Goal: Task Accomplishment & Management: Use online tool/utility

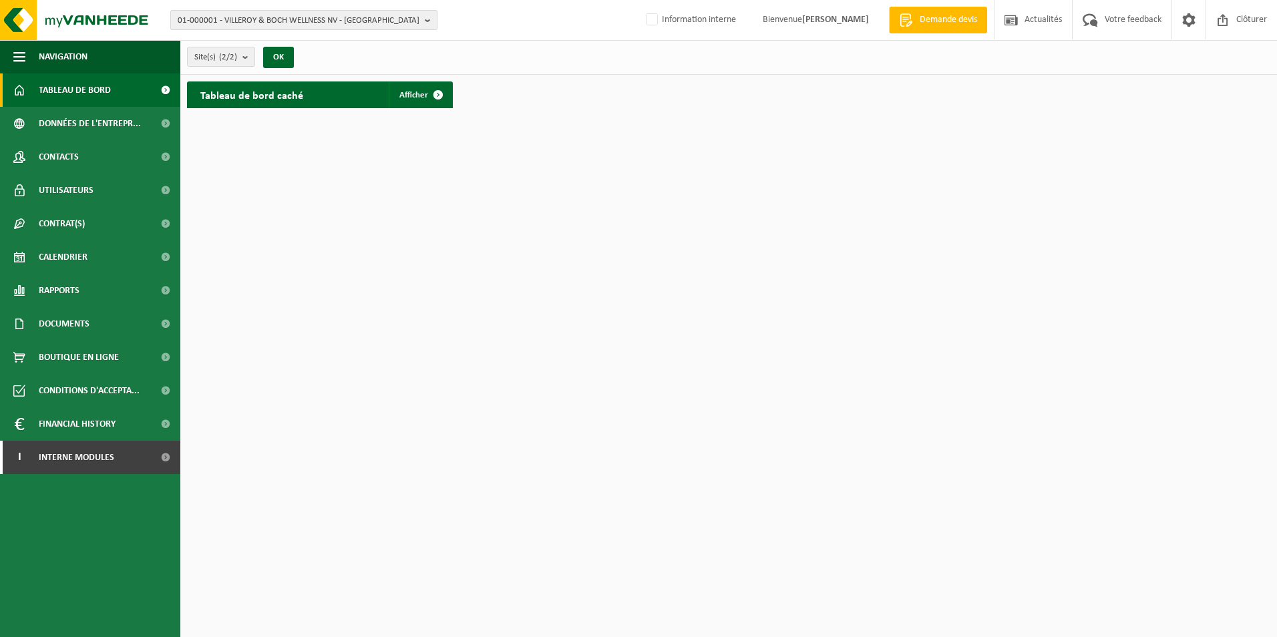
click at [317, 23] on span "01-000001 - VILLEROY & BOCH WELLNESS NV - ROESELARE" at bounding box center [299, 21] width 242 height 20
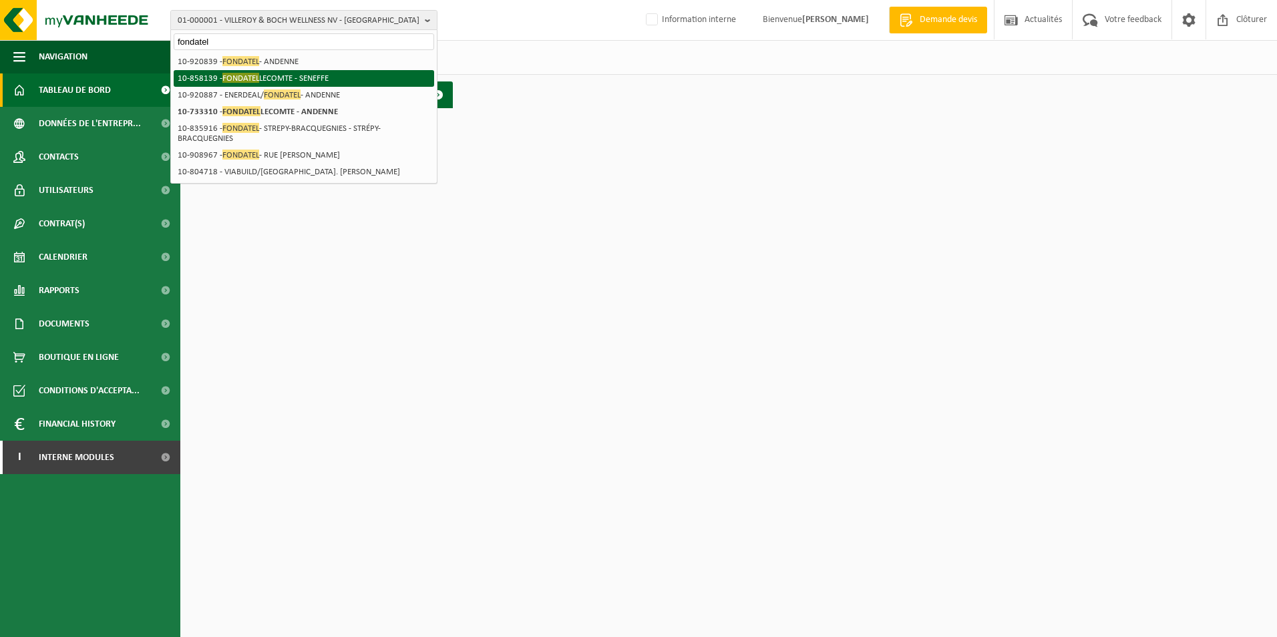
type input "fondatel"
click at [322, 78] on li "10-858139 - FONDATEL LECOMTE - SENEFFE" at bounding box center [304, 78] width 261 height 17
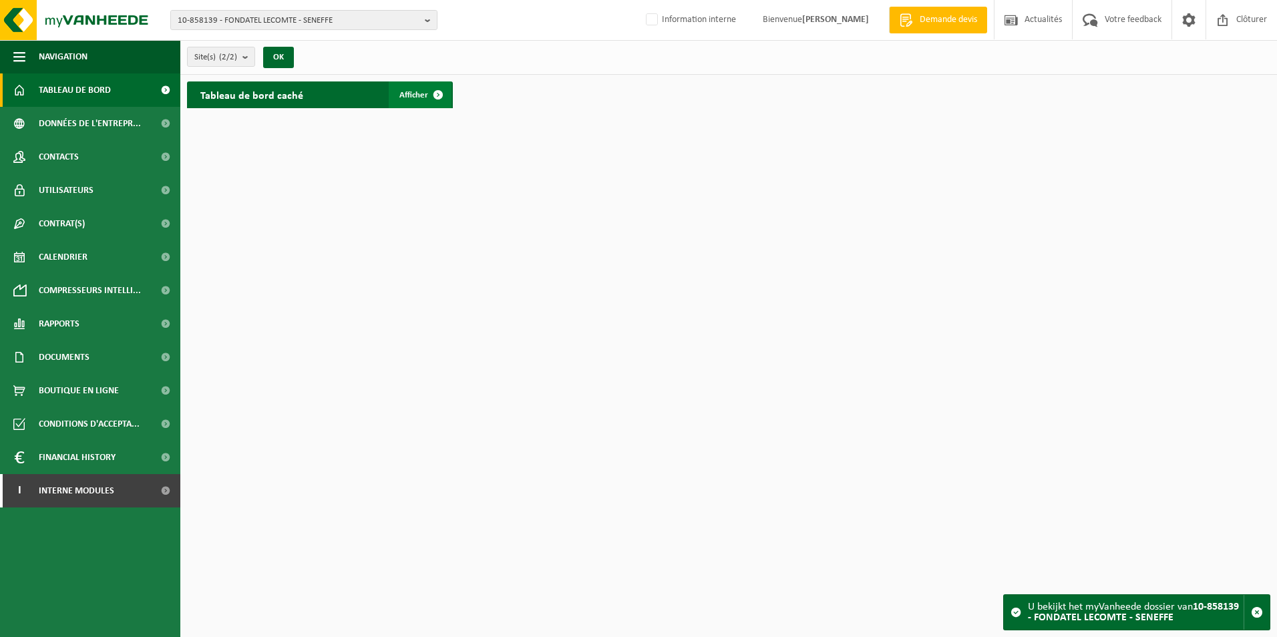
click at [404, 97] on span "Afficher" at bounding box center [414, 95] width 29 height 9
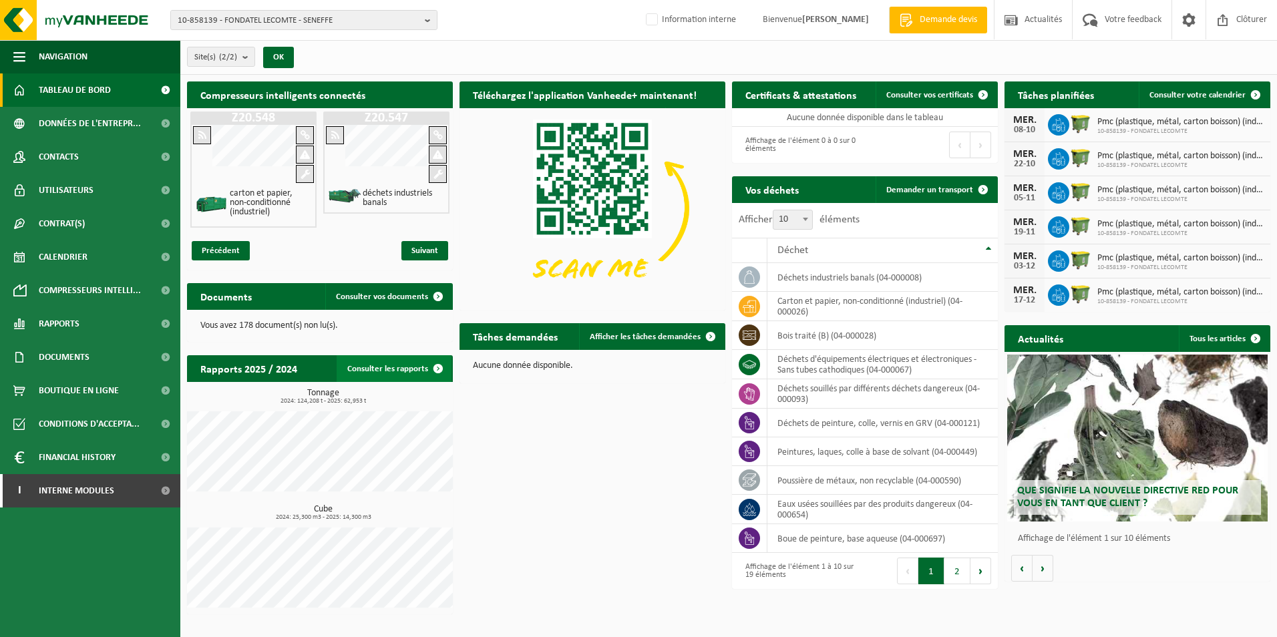
click at [380, 377] on link "Consulter les rapports" at bounding box center [394, 368] width 115 height 27
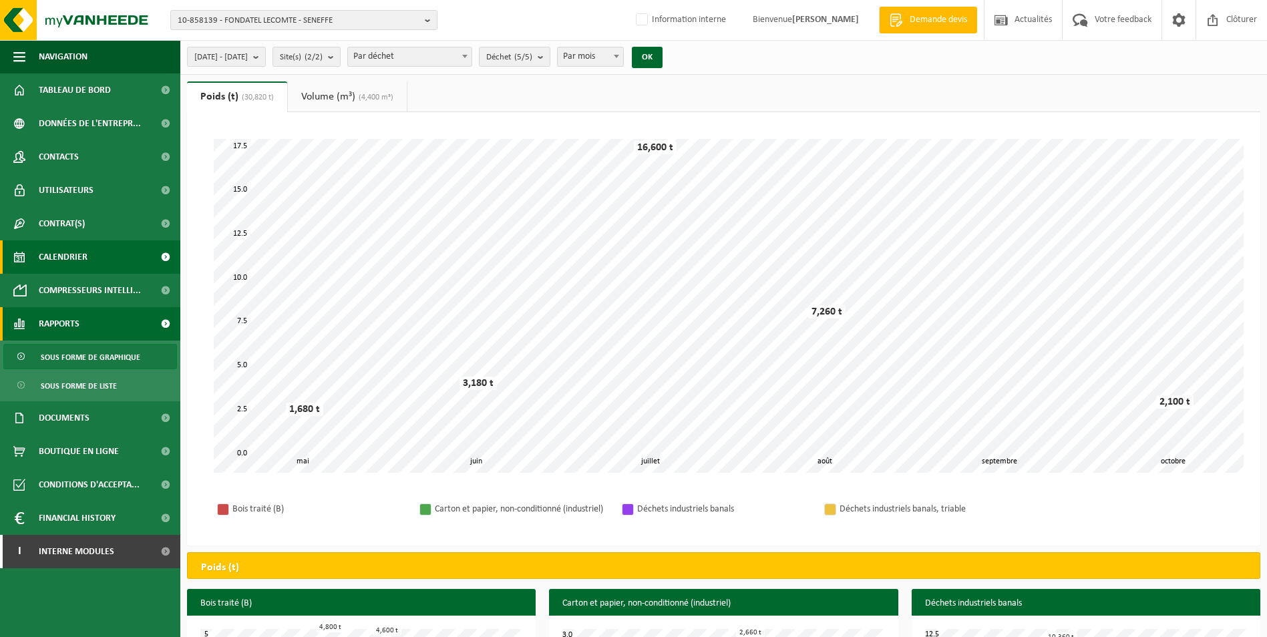
click at [73, 255] on span "Calendrier" at bounding box center [63, 257] width 49 height 33
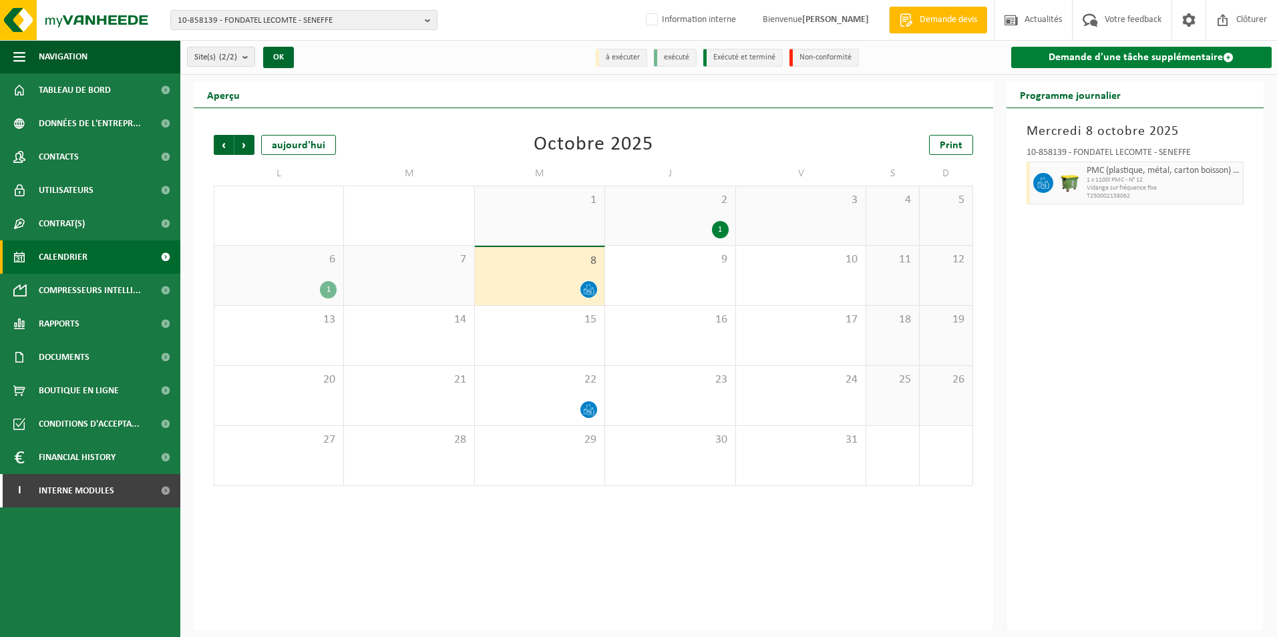
click at [1165, 54] on link "Demande d'une tâche supplémentaire" at bounding box center [1142, 57] width 261 height 21
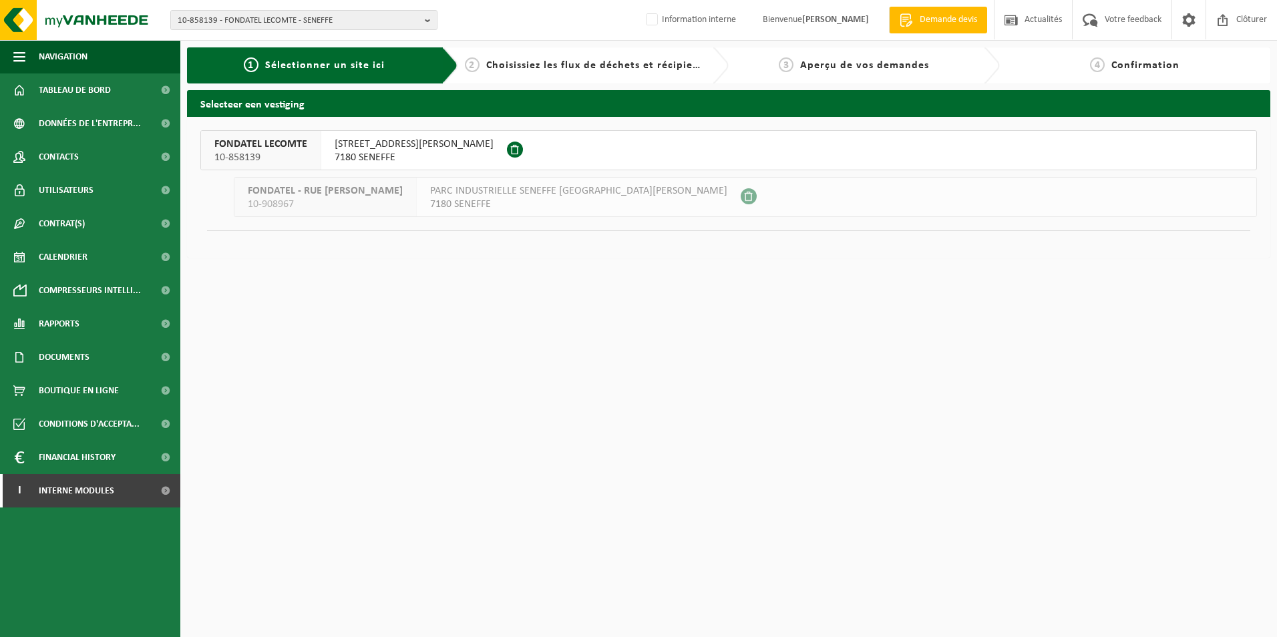
click at [370, 155] on span "7180 SENEFFE" at bounding box center [414, 157] width 159 height 13
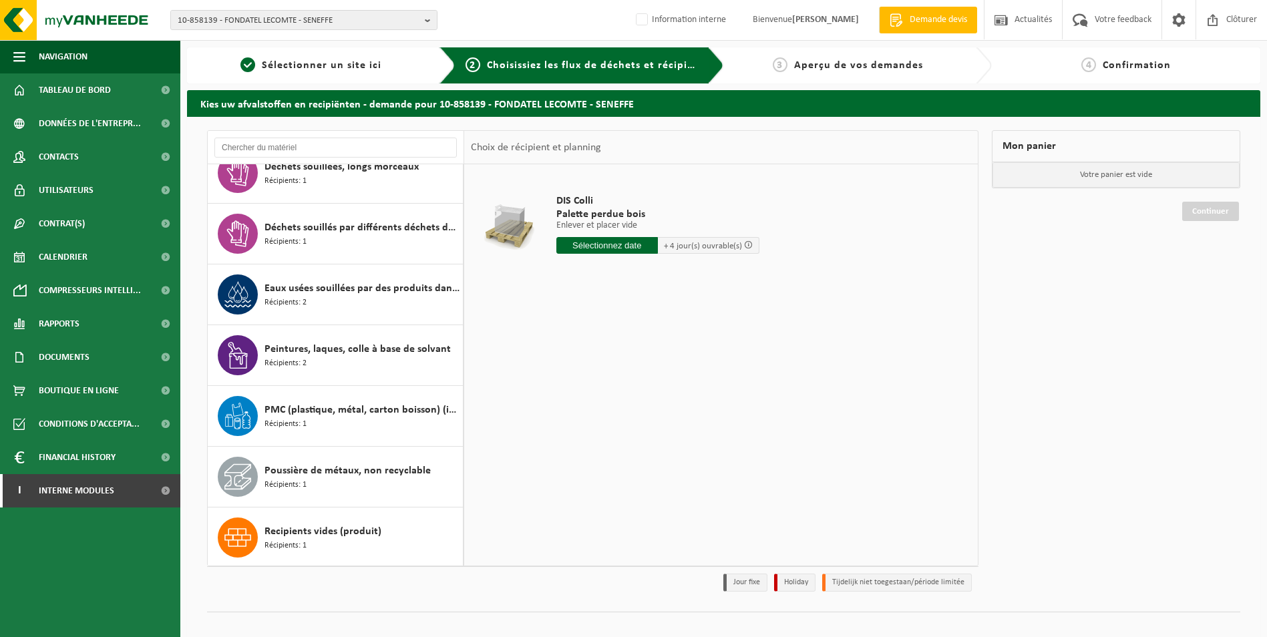
scroll to position [753, 0]
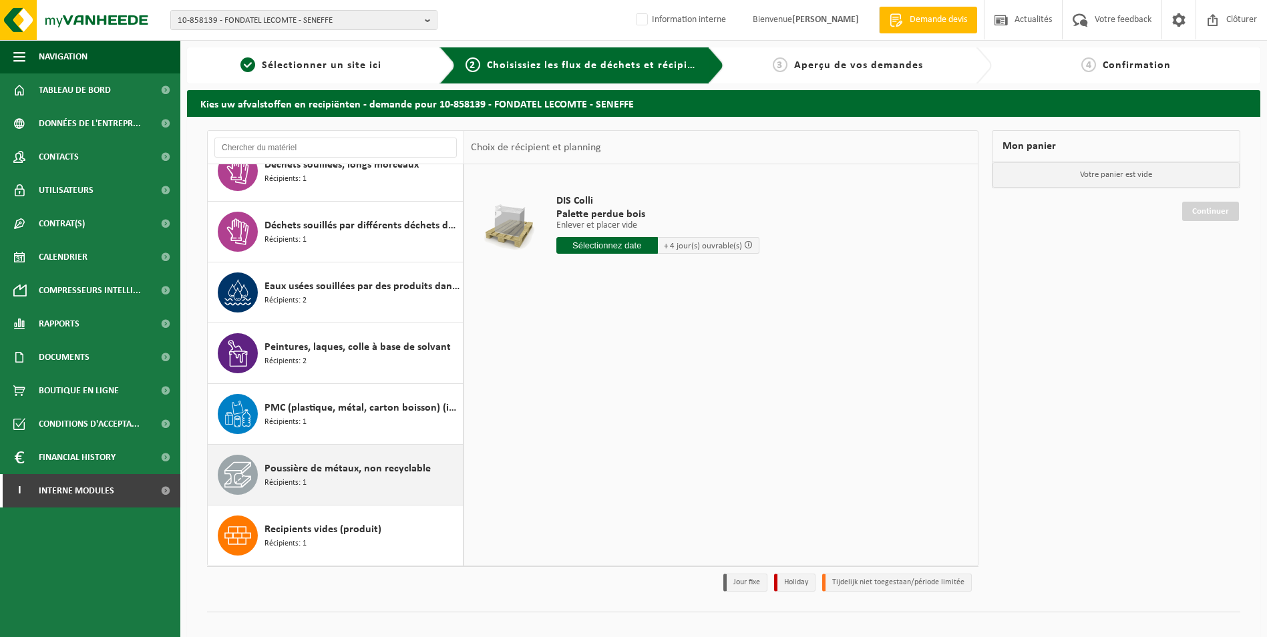
click at [384, 459] on div "Poussière de métaux, non recyclable Récipients: 1" at bounding box center [362, 475] width 195 height 40
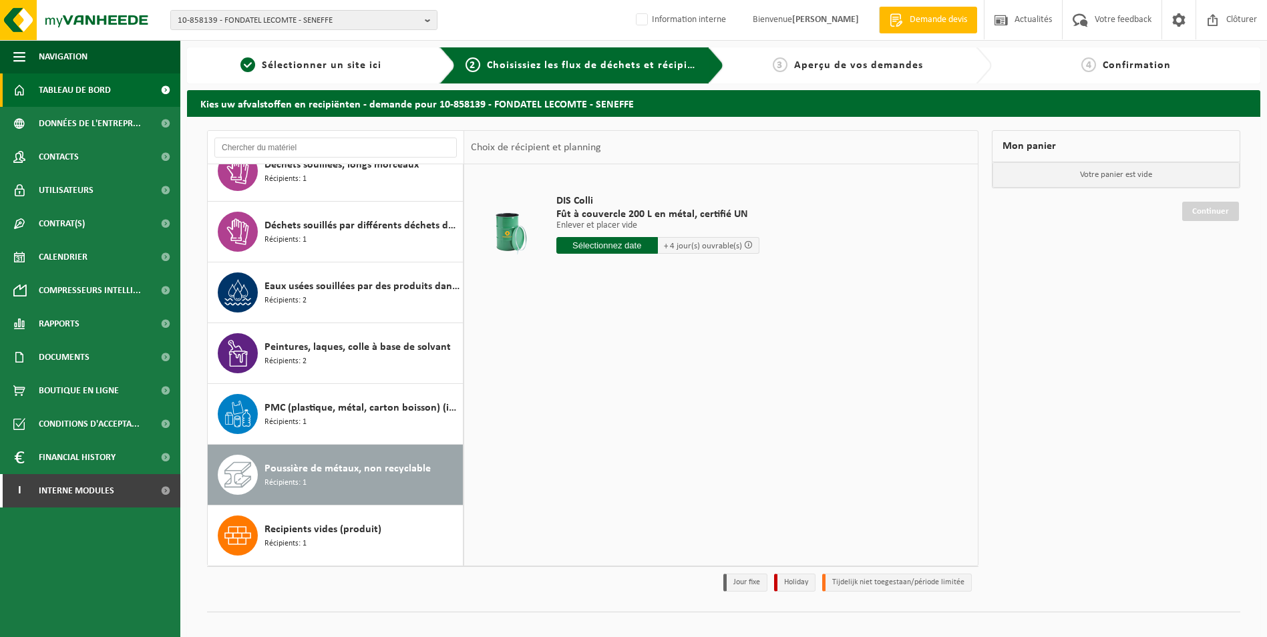
click at [106, 92] on span "Tableau de bord" at bounding box center [75, 89] width 72 height 33
